Goal: Transaction & Acquisition: Purchase product/service

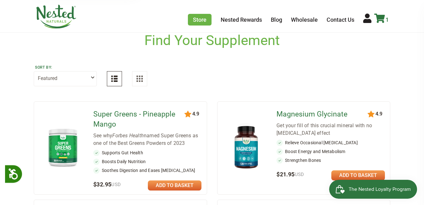
click at [378, 18] on icon at bounding box center [379, 18] width 11 height 9
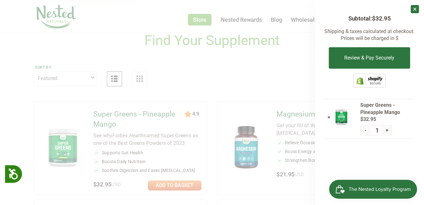
click at [363, 191] on span "The Nested Loyalty Program" at bounding box center [380, 189] width 62 height 9
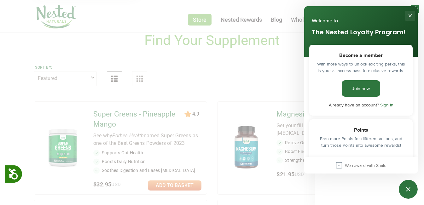
click at [409, 13] on button "Close" at bounding box center [410, 16] width 10 height 10
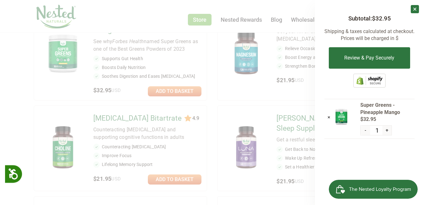
scroll to position [126, 0]
click at [352, 70] on form "Review & Pay Securely" at bounding box center [369, 60] width 90 height 26
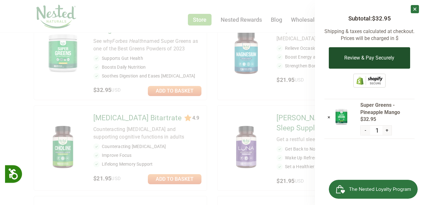
drag, startPoint x: 351, startPoint y: 60, endPoint x: 346, endPoint y: 65, distance: 7.1
click at [351, 59] on button "Review & Pay Securely" at bounding box center [369, 57] width 81 height 21
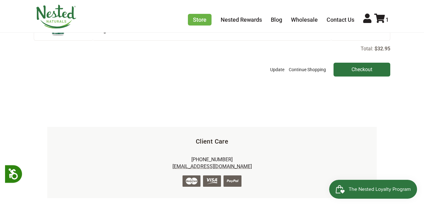
click at [360, 80] on section "Your Cart Product Price Quantity Total Super Greens - Pineapple Mango $32.95 1 ×" at bounding box center [212, 20] width 382 height 121
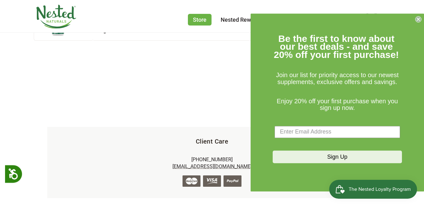
click at [359, 66] on div "Close dialog Be the first to know about our best deals - and save 20% off your …" at bounding box center [337, 103] width 173 height 178
click at [414, 18] on form "Be the first to know about our best deals - and save 20% off your first purchas…" at bounding box center [337, 103] width 173 height 178
click at [417, 18] on icon "Close dialog" at bounding box center [418, 19] width 3 height 3
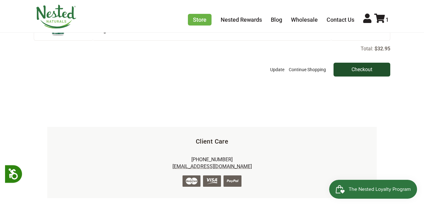
click at [371, 70] on input "Checkout" at bounding box center [362, 70] width 57 height 14
click at [354, 68] on input "Checkout" at bounding box center [362, 70] width 57 height 14
